Goal: Information Seeking & Learning: Check status

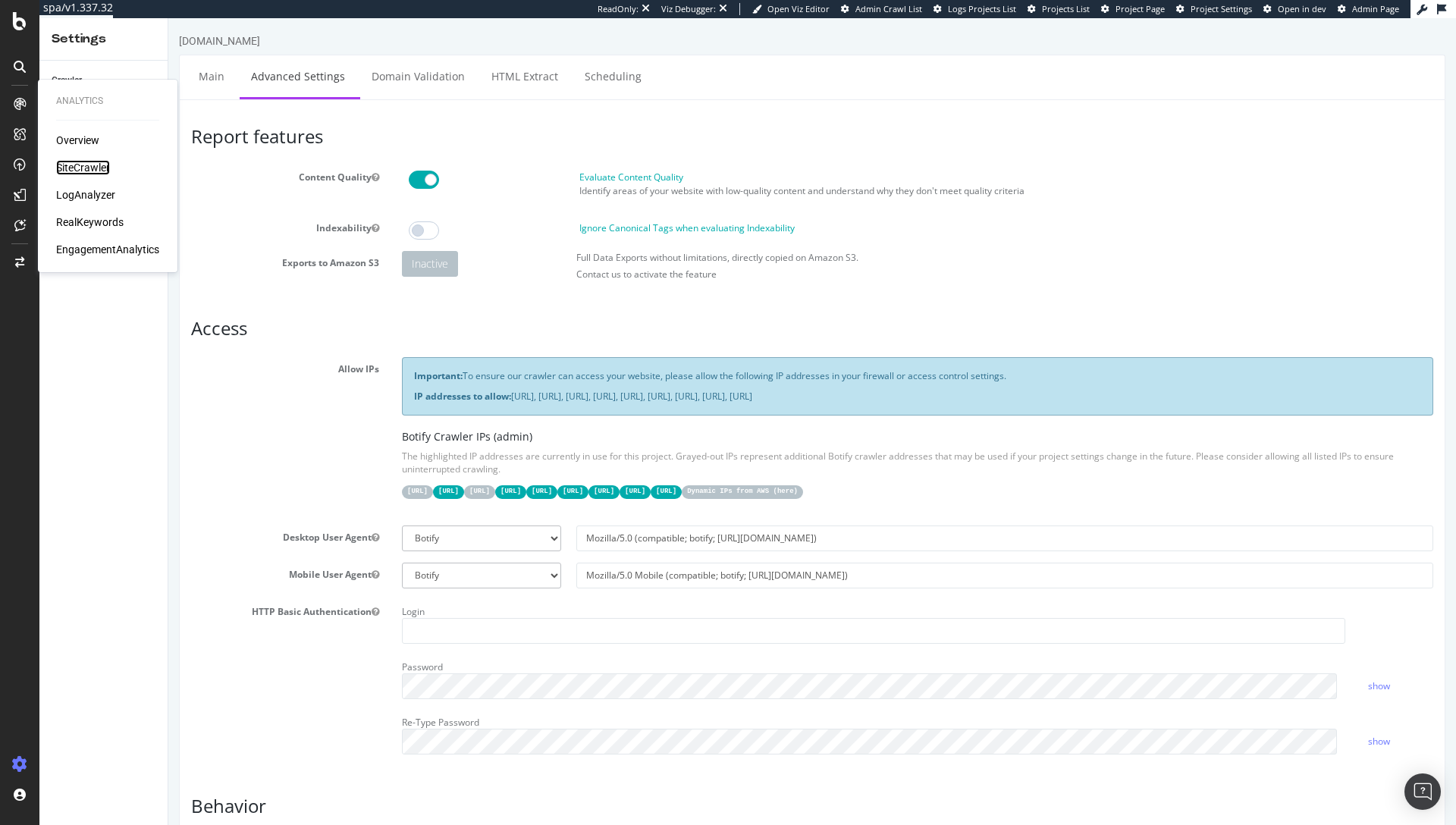
click at [81, 175] on div "SiteCrawler" at bounding box center [83, 167] width 54 height 15
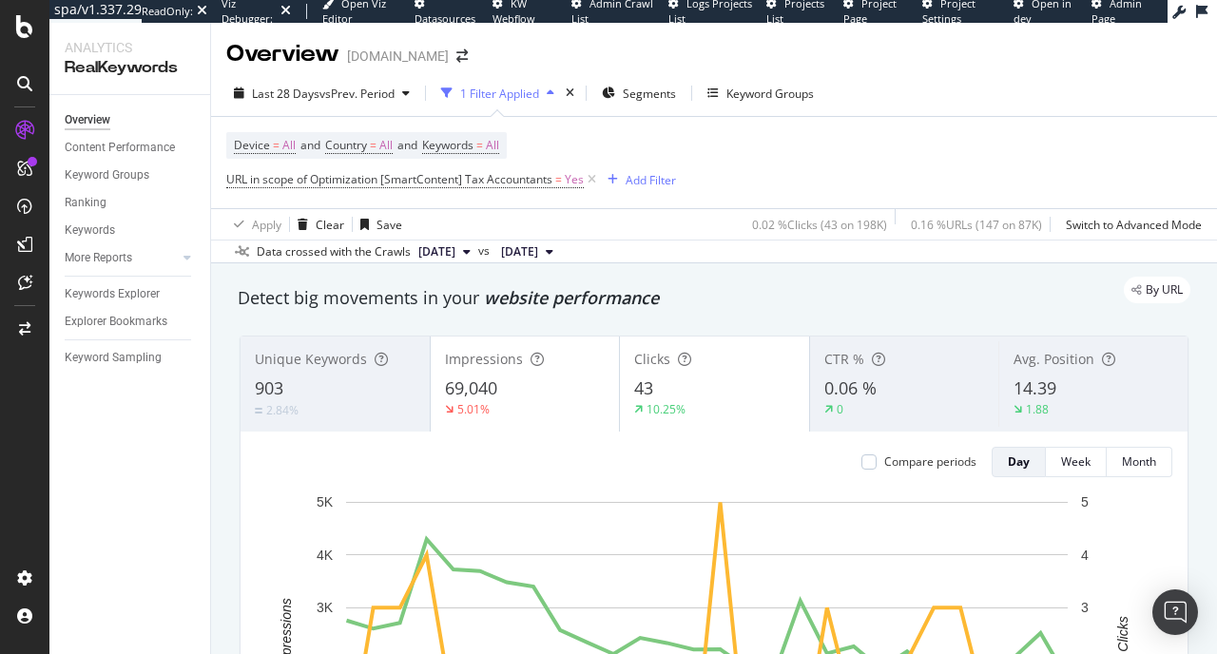
click at [643, 216] on div "Apply Clear Save 0.02 % Clicks ( 43 on 198K ) 0.16 % URLs ( 147 on 87K ) Switch…" at bounding box center [714, 223] width 1006 height 31
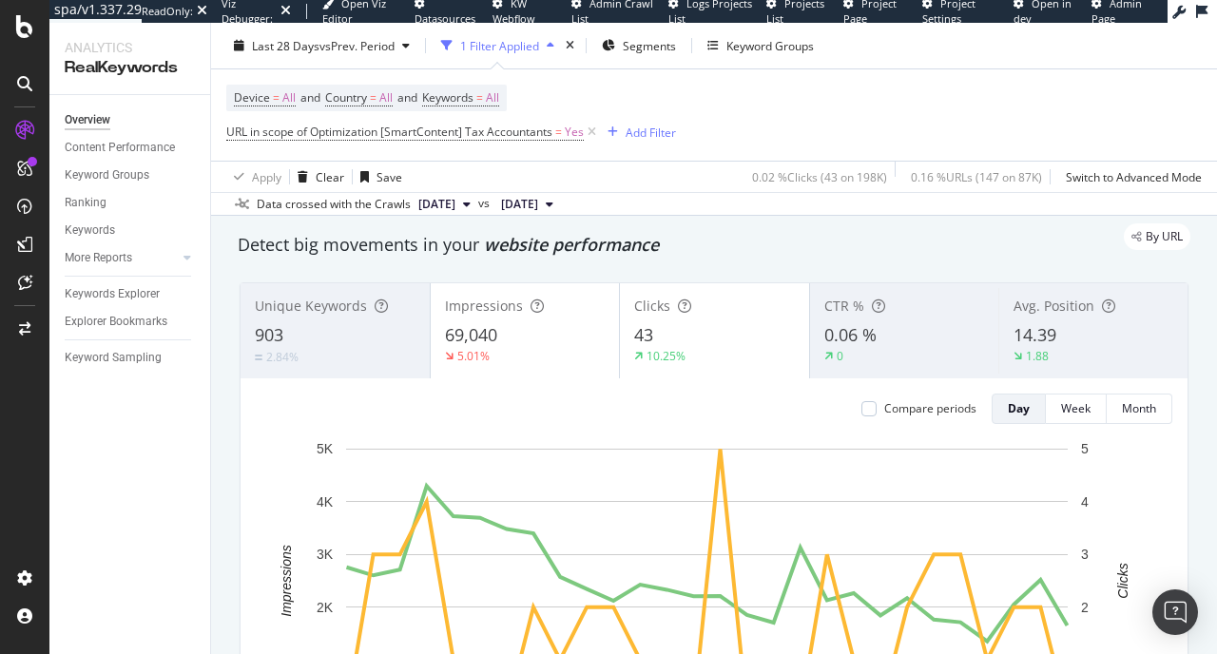
scroll to position [54, 0]
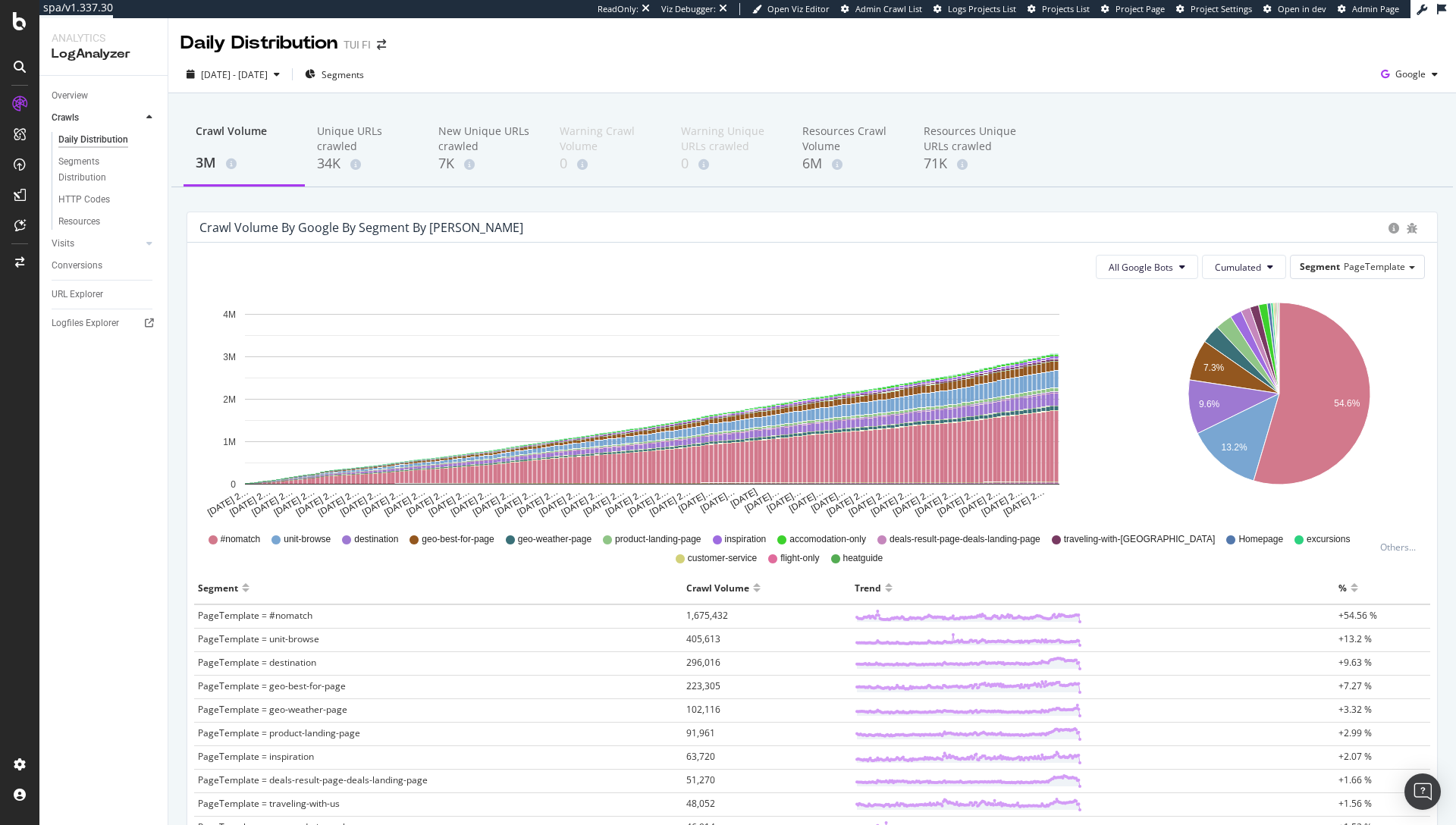
scroll to position [18, 0]
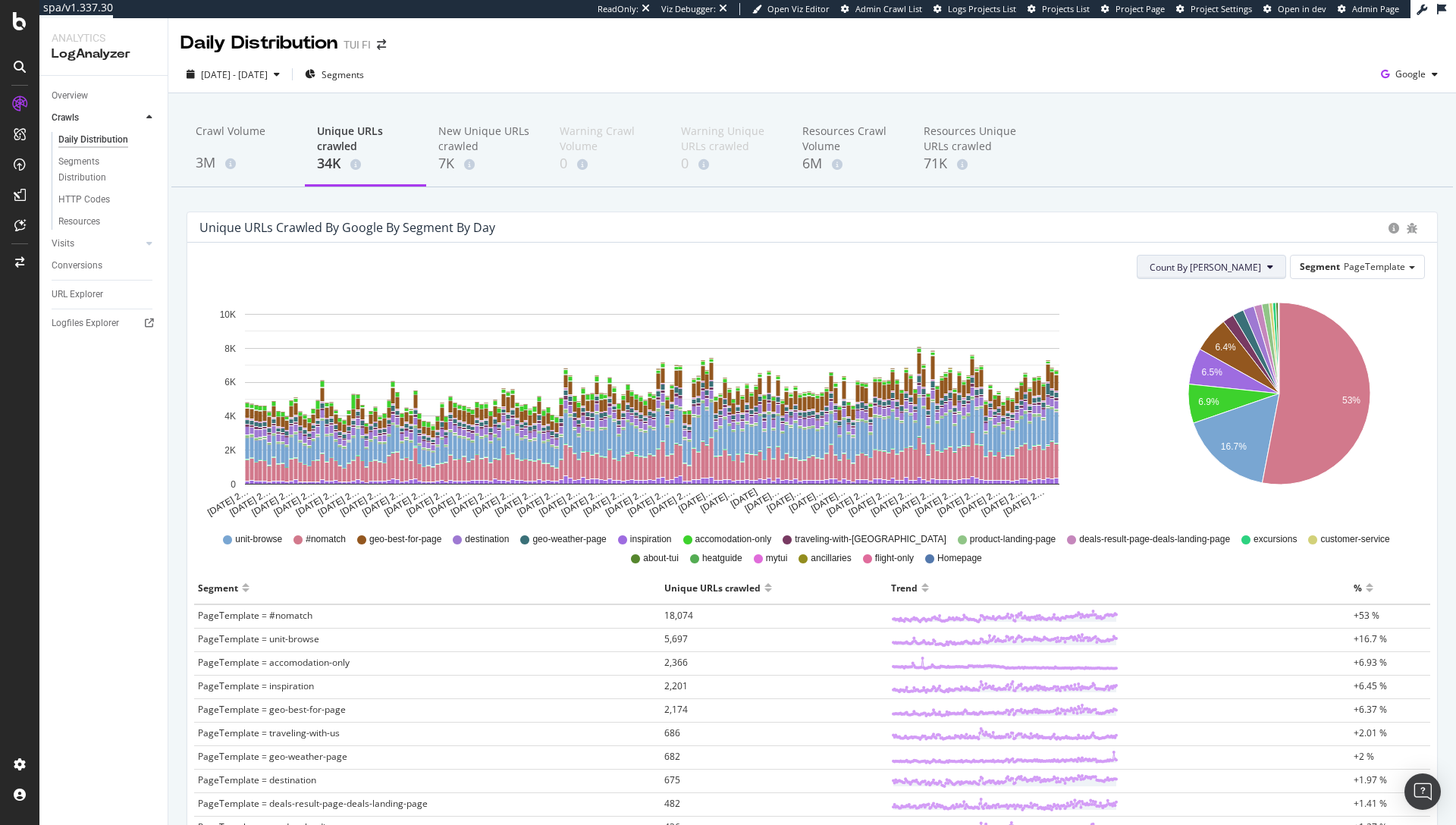
click at [1236, 268] on span "Count By Day" at bounding box center [1206, 267] width 112 height 13
click at [1238, 320] on span "Cumulated (all codes)" at bounding box center [1252, 324] width 115 height 14
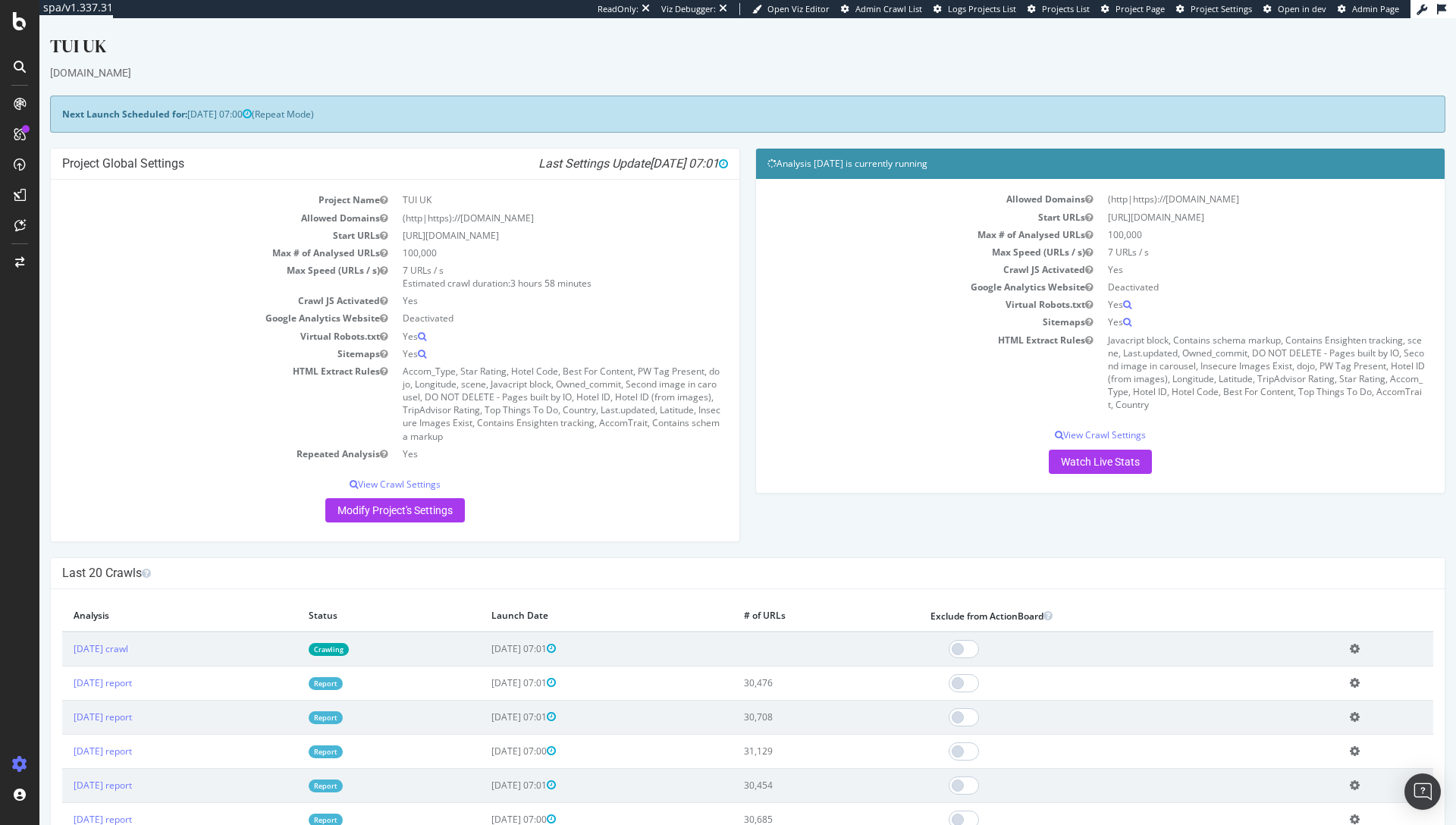
click at [732, 128] on div "Next Launch Scheduled for: [DATE] 07:00 (Repeat Mode)" at bounding box center [748, 114] width 1395 height 37
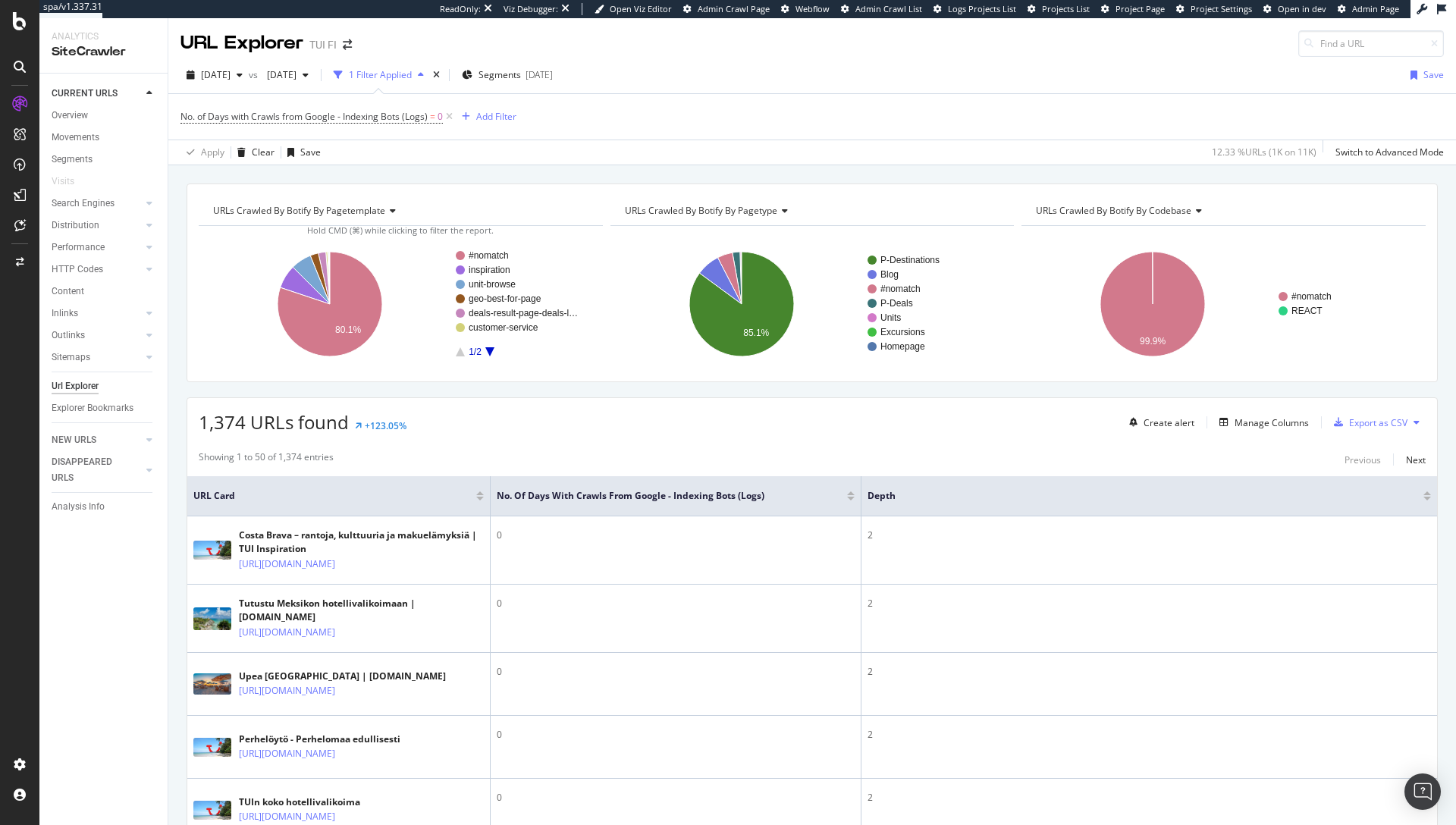
scroll to position [2, 0]
